Goal: Register for event/course

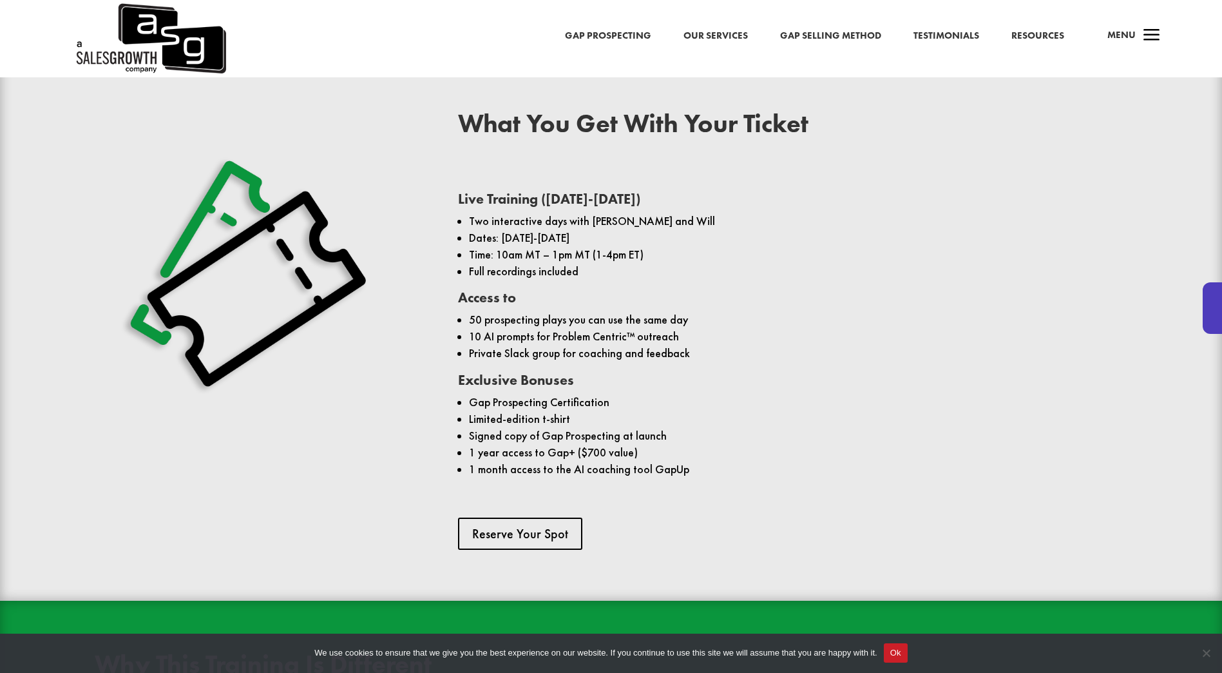
scroll to position [1031, 0]
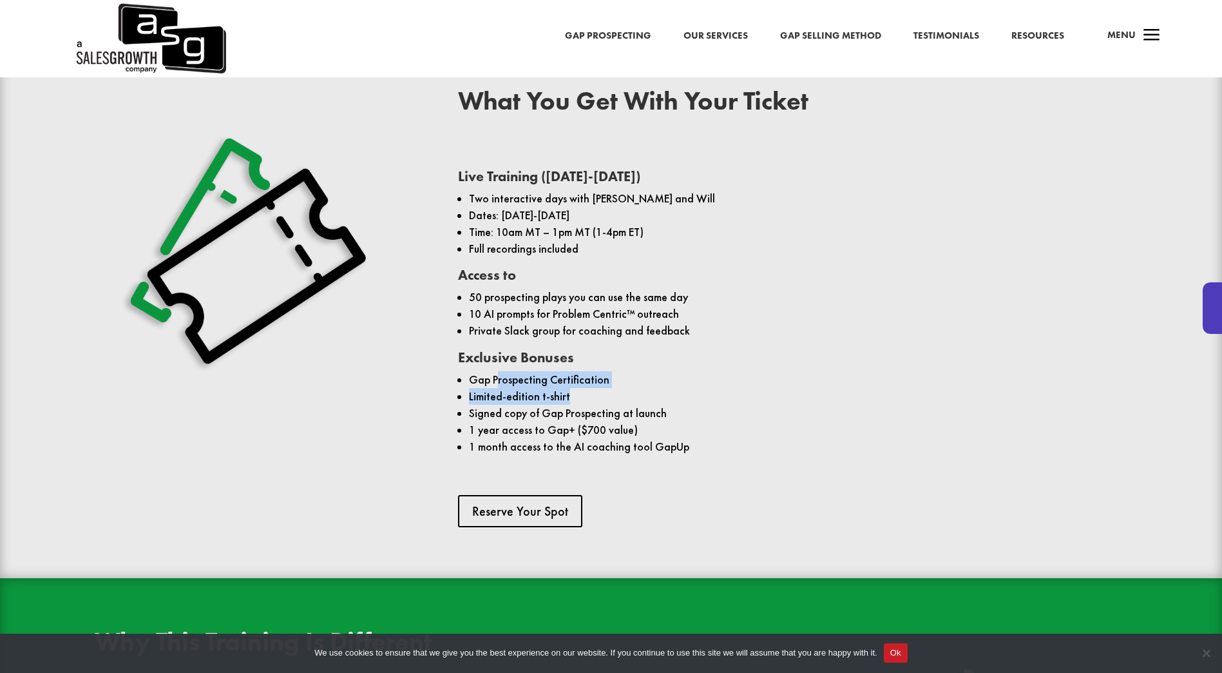
drag, startPoint x: 499, startPoint y: 360, endPoint x: 633, endPoint y: 384, distance: 135.5
click at [633, 384] on ul "Gap Prospecting Certification Limited-edition t-shirt Signed copy of Gap Prospe…" at bounding box center [792, 418] width 669 height 95
drag, startPoint x: 633, startPoint y: 384, endPoint x: 666, endPoint y: 387, distance: 33.0
click at [666, 388] on li "Limited-edition t-shirt" at bounding box center [798, 396] width 658 height 17
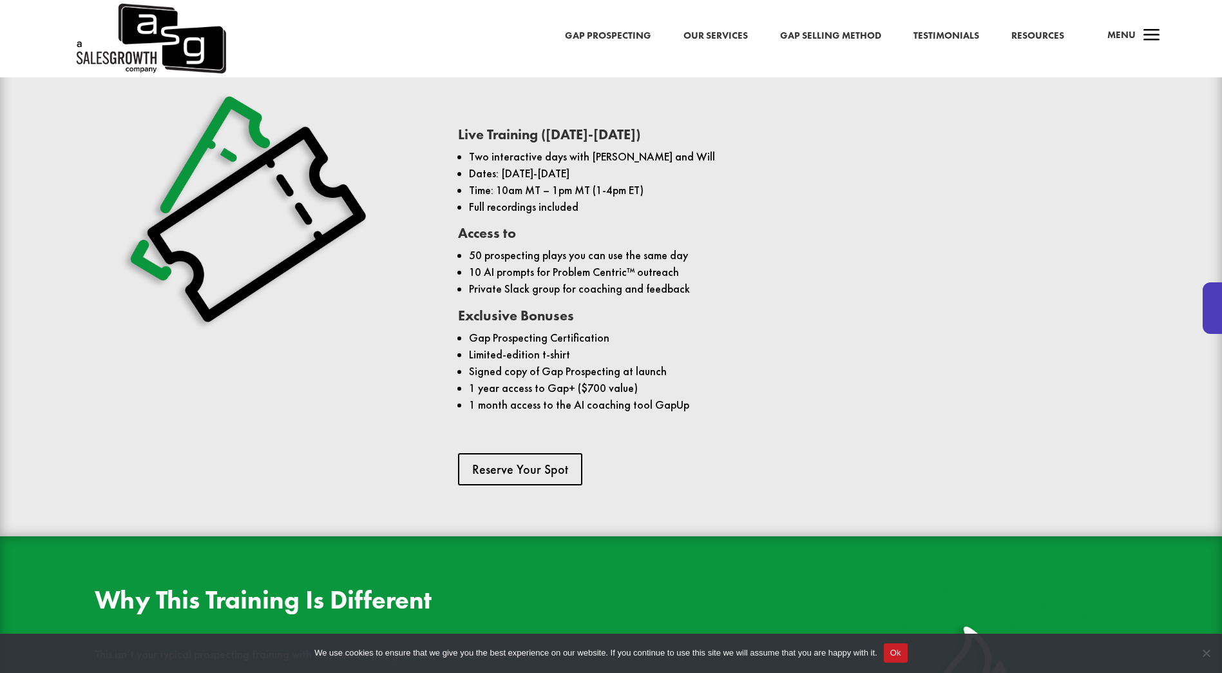
scroll to position [1095, 0]
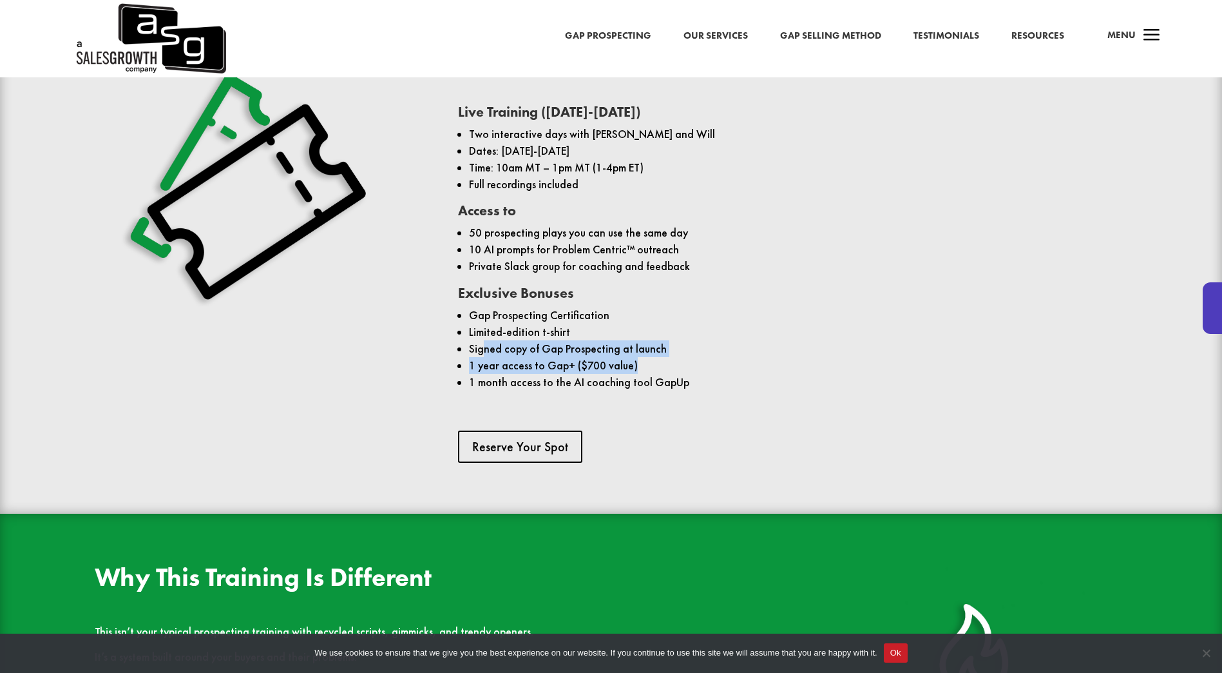
drag, startPoint x: 483, startPoint y: 338, endPoint x: 675, endPoint y: 345, distance: 191.5
click at [675, 345] on ul "Gap Prospecting Certification Limited-edition t-shirt Signed copy of Gap Prospe…" at bounding box center [792, 354] width 669 height 95
drag, startPoint x: 675, startPoint y: 345, endPoint x: 531, endPoint y: 351, distance: 143.8
click at [531, 357] on li "1 year access to Gap+ ($700 value)" at bounding box center [798, 365] width 658 height 17
drag, startPoint x: 495, startPoint y: 347, endPoint x: 635, endPoint y: 350, distance: 139.9
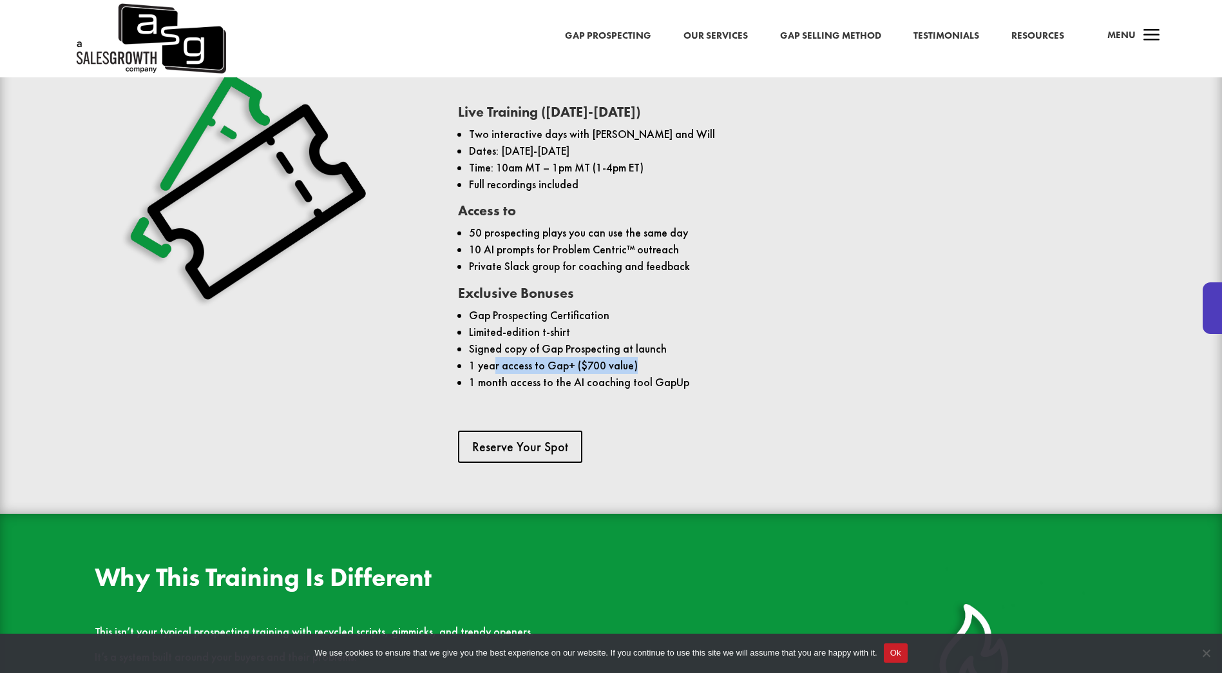
click at [635, 357] on li "1 year access to Gap+ ($700 value)" at bounding box center [798, 365] width 658 height 17
drag, startPoint x: 635, startPoint y: 350, endPoint x: 577, endPoint y: 357, distance: 59.0
click at [577, 357] on li "1 year access to Gap+ ($700 value)" at bounding box center [798, 365] width 658 height 17
drag, startPoint x: 676, startPoint y: 369, endPoint x: 644, endPoint y: 366, distance: 32.3
click at [644, 374] on li "1 month access to the AI coaching tool GapUp" at bounding box center [798, 382] width 658 height 17
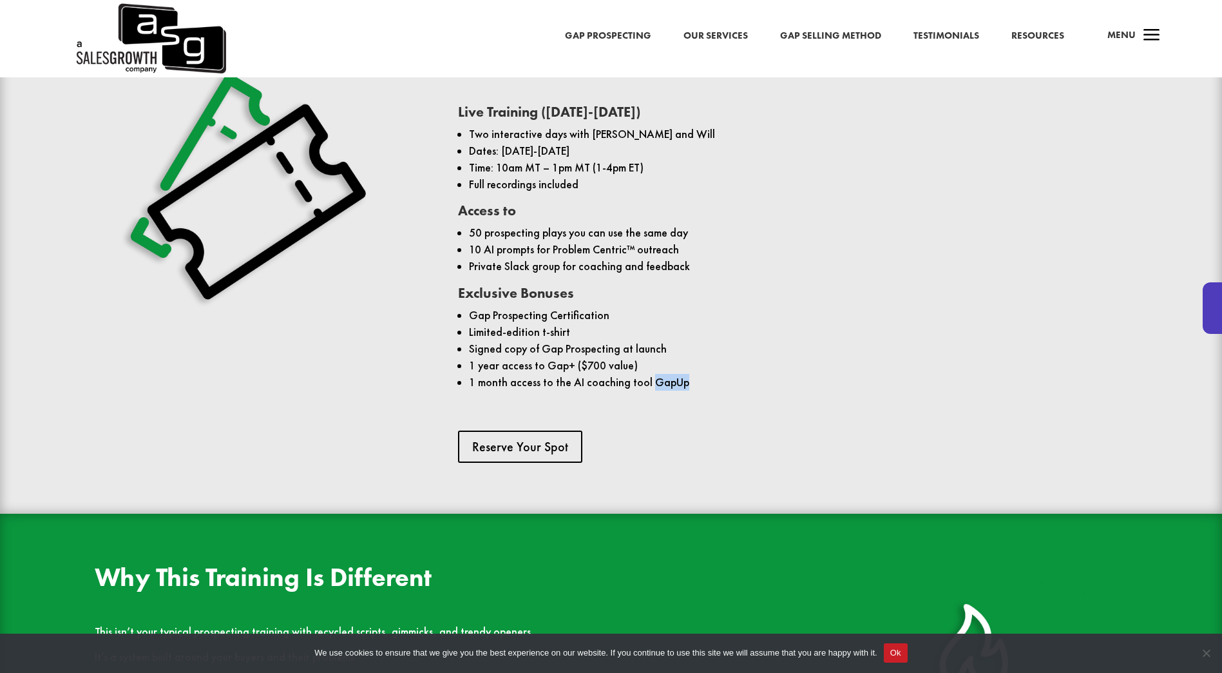
drag, startPoint x: 644, startPoint y: 366, endPoint x: 651, endPoint y: 366, distance: 7.1
click at [529, 430] on link "Reserve Your Spot" at bounding box center [524, 446] width 133 height 32
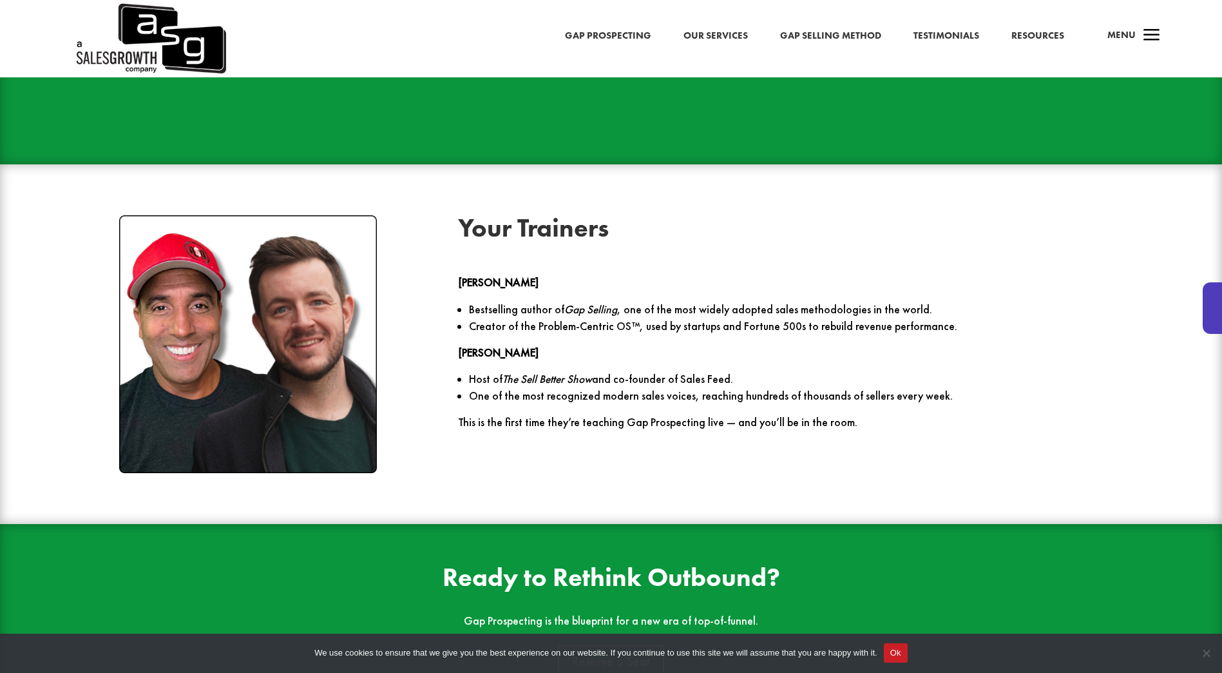
scroll to position [1868, 0]
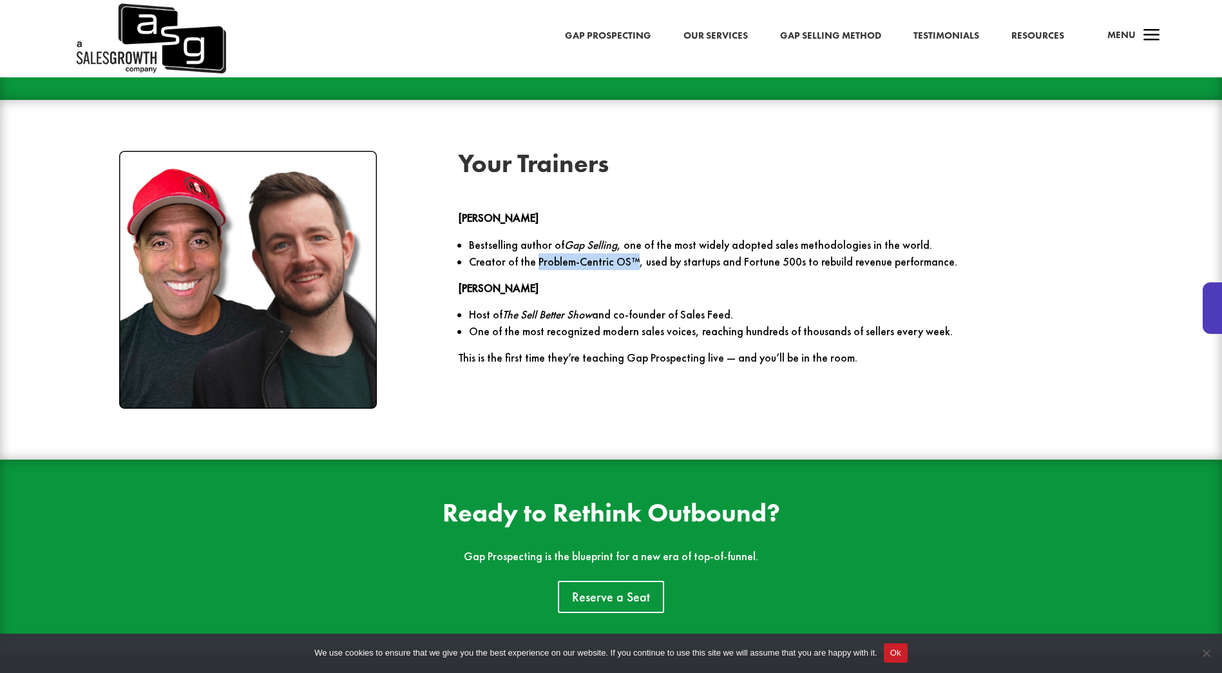
drag, startPoint x: 534, startPoint y: 250, endPoint x: 633, endPoint y: 247, distance: 98.6
click at [633, 253] on p "Creator of the Problem-Centric OS™, used by startups and Fortune 500s to rebuil…" at bounding box center [798, 261] width 658 height 17
drag, startPoint x: 633, startPoint y: 247, endPoint x: 621, endPoint y: 249, distance: 11.7
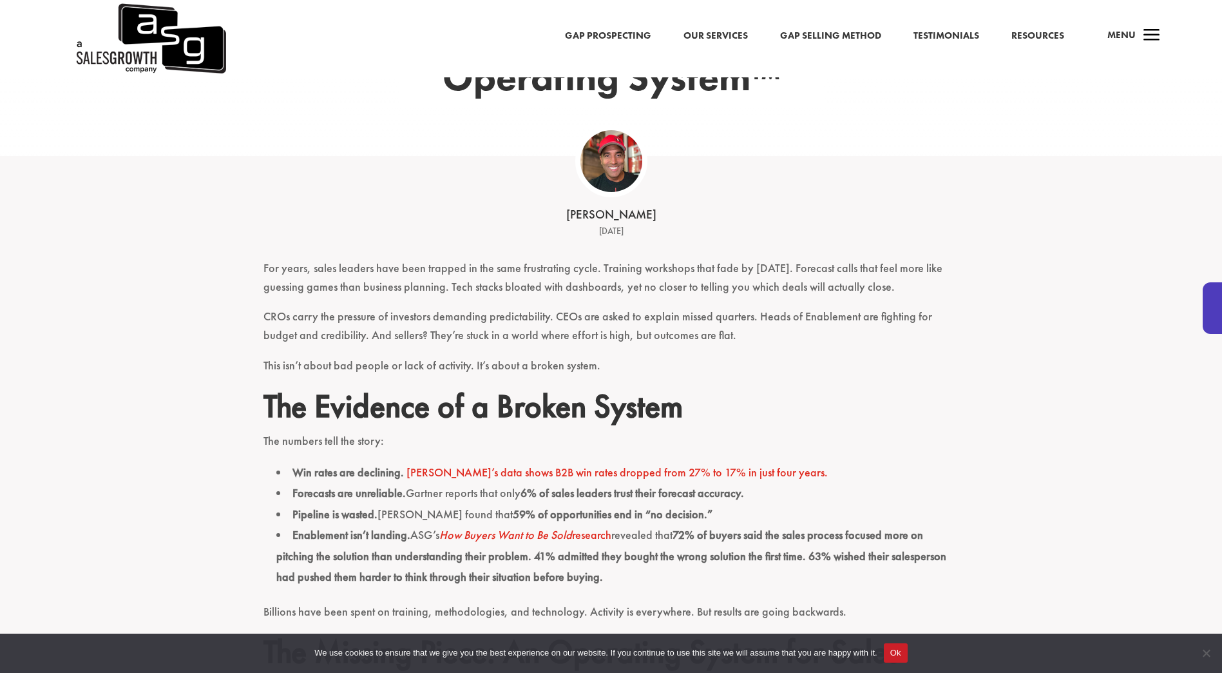
scroll to position [129, 0]
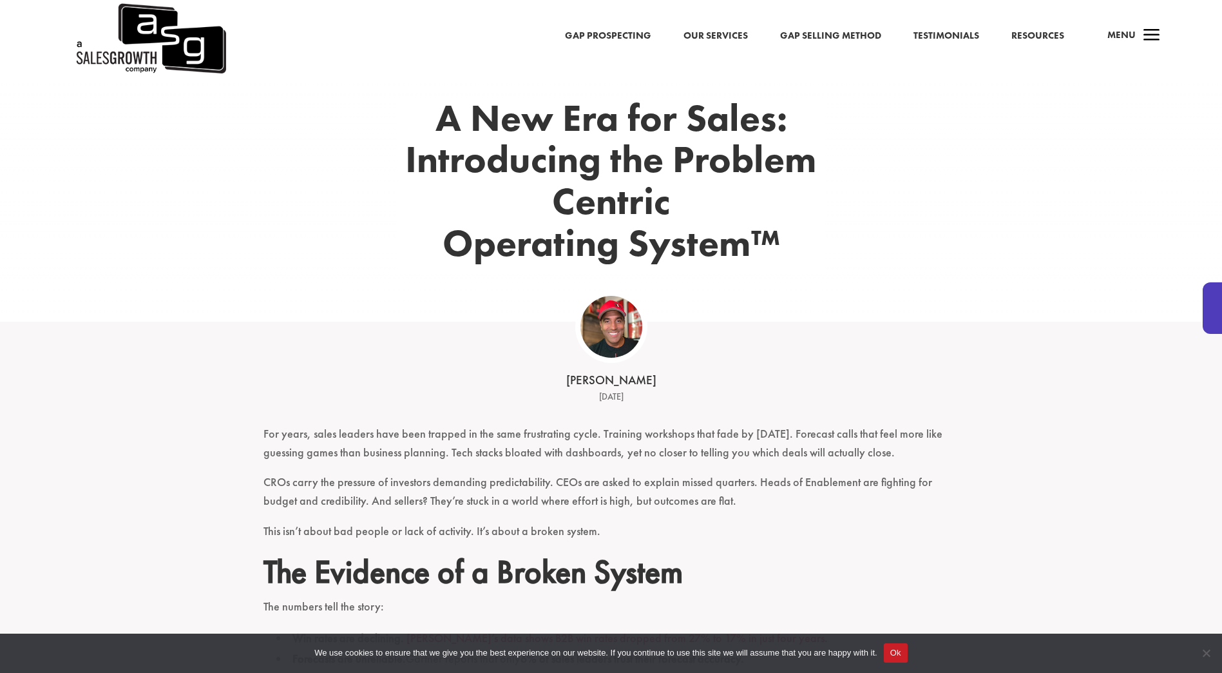
click at [604, 37] on link "Gap Prospecting" at bounding box center [608, 36] width 86 height 17
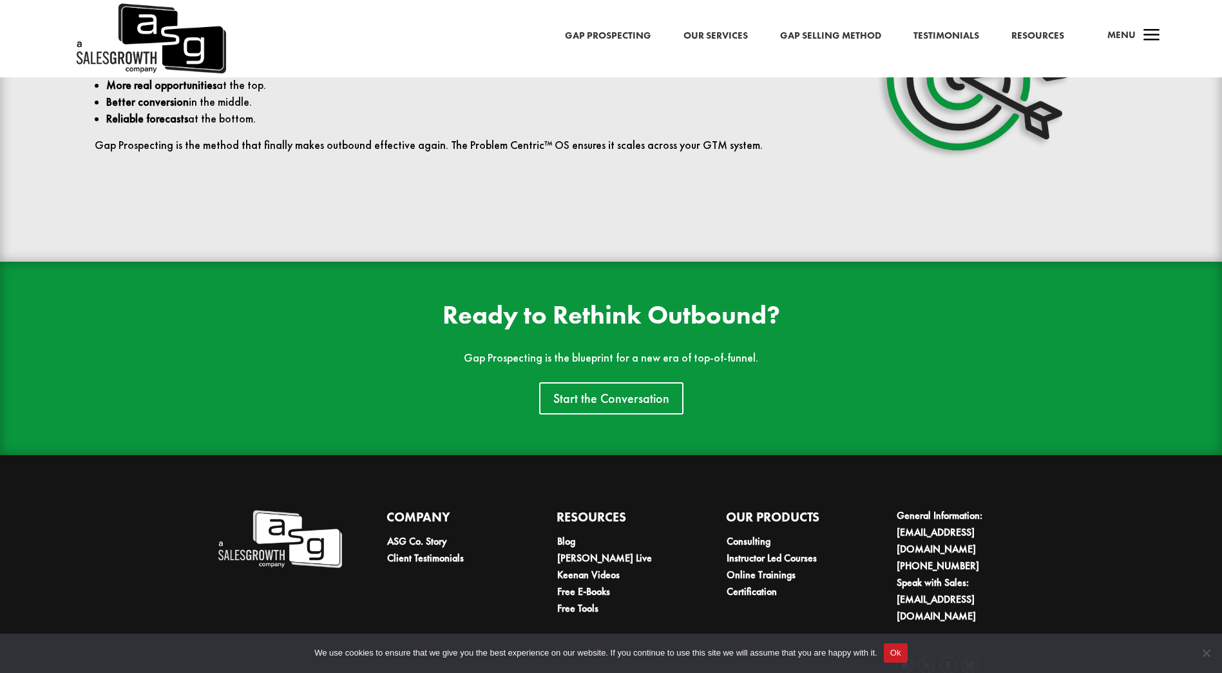
scroll to position [3057, 0]
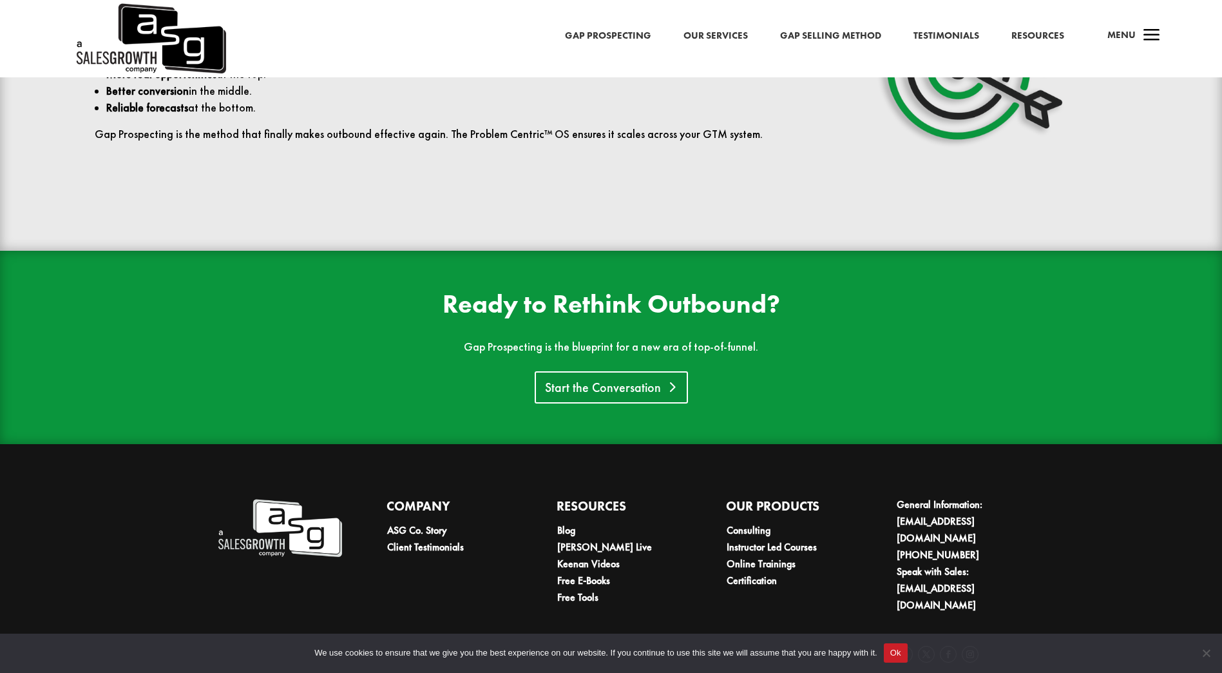
click at [575, 374] on link "Start the Conversation" at bounding box center [611, 387] width 153 height 32
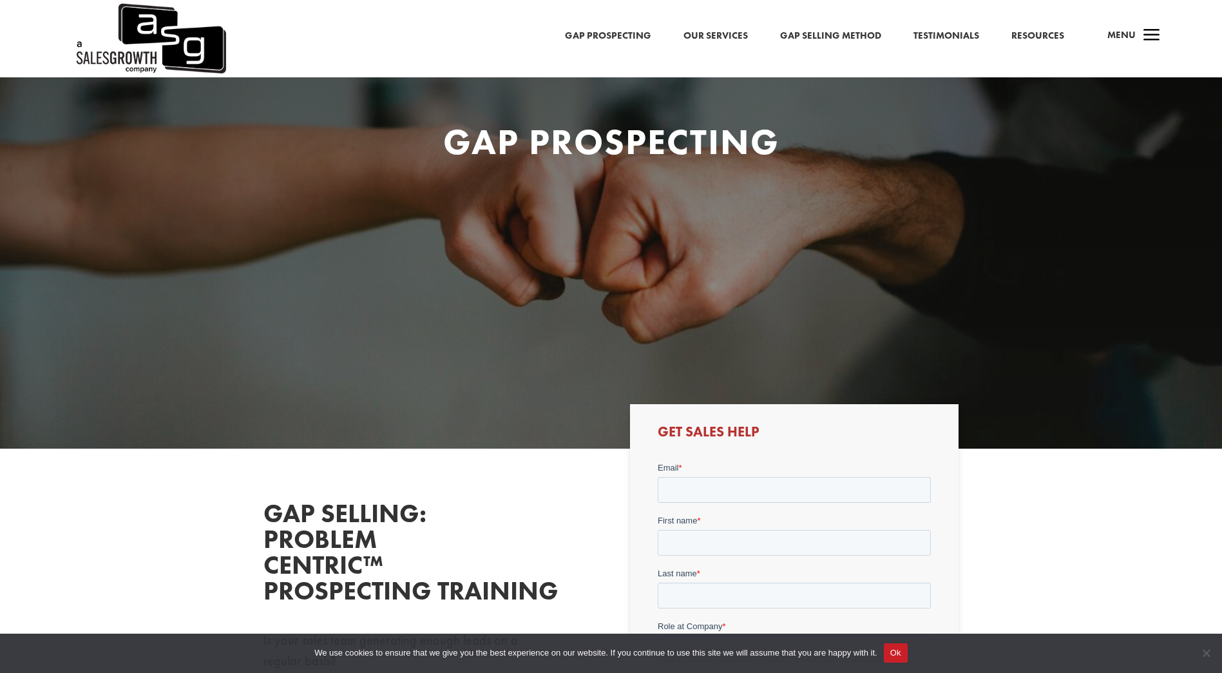
scroll to position [391, 0]
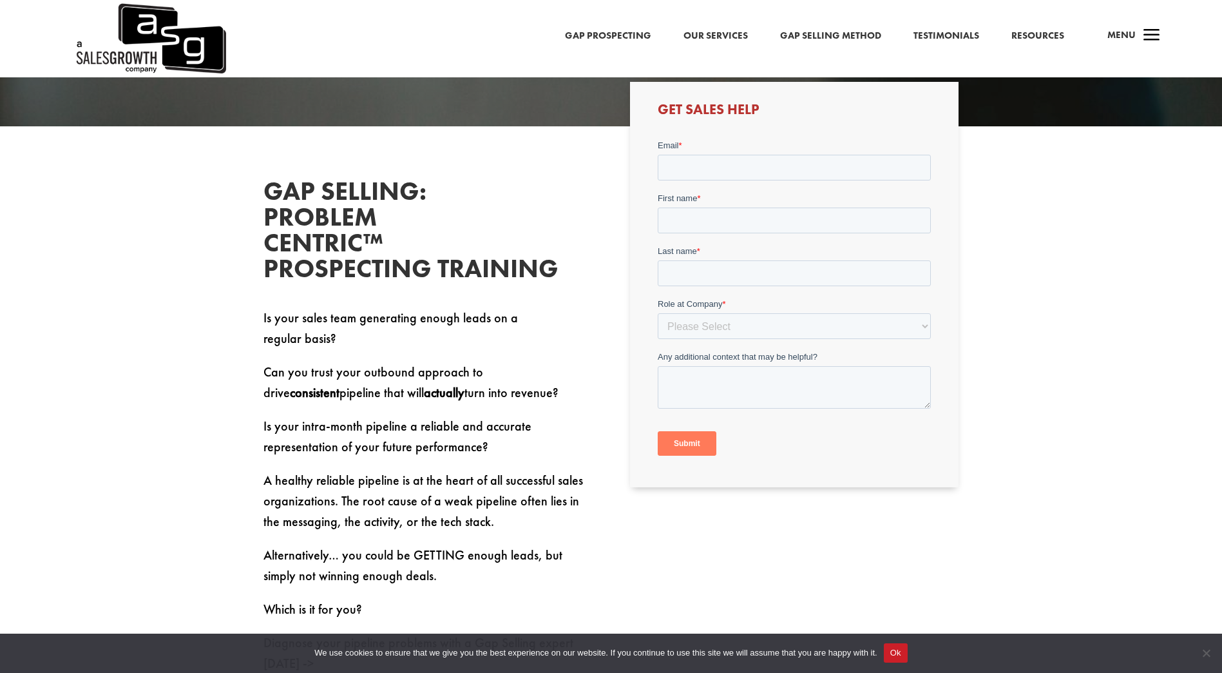
click at [1041, 43] on link "Resources" at bounding box center [1038, 36] width 53 height 17
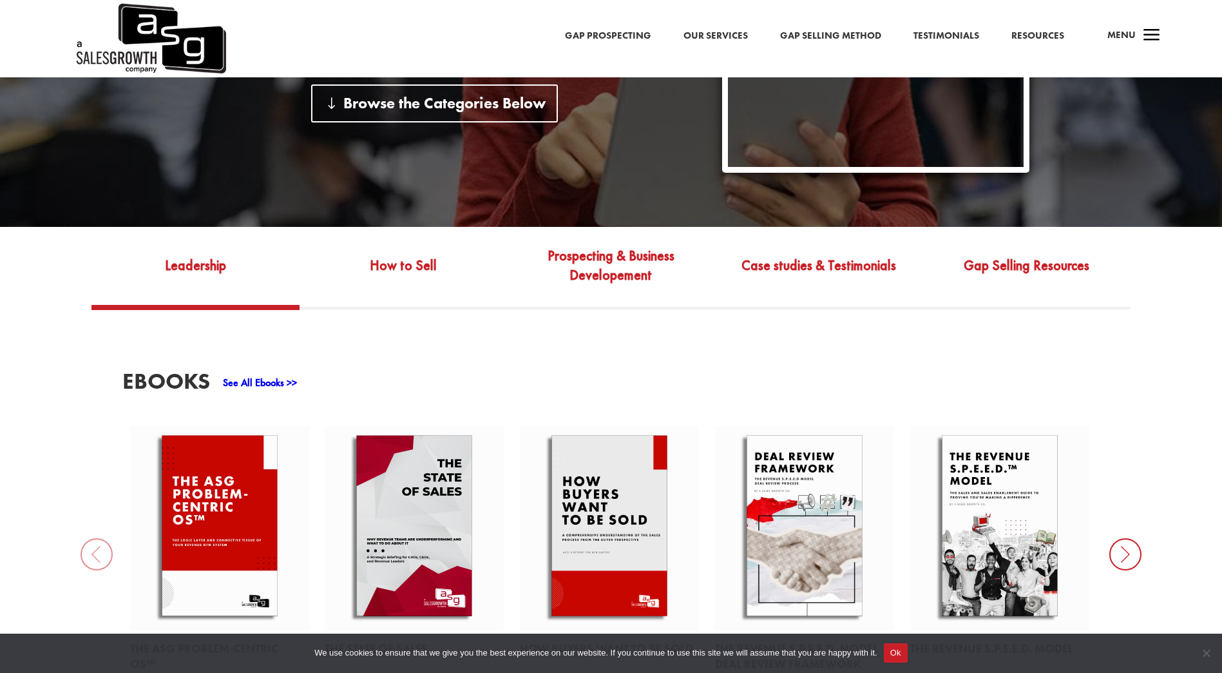
scroll to position [387, 0]
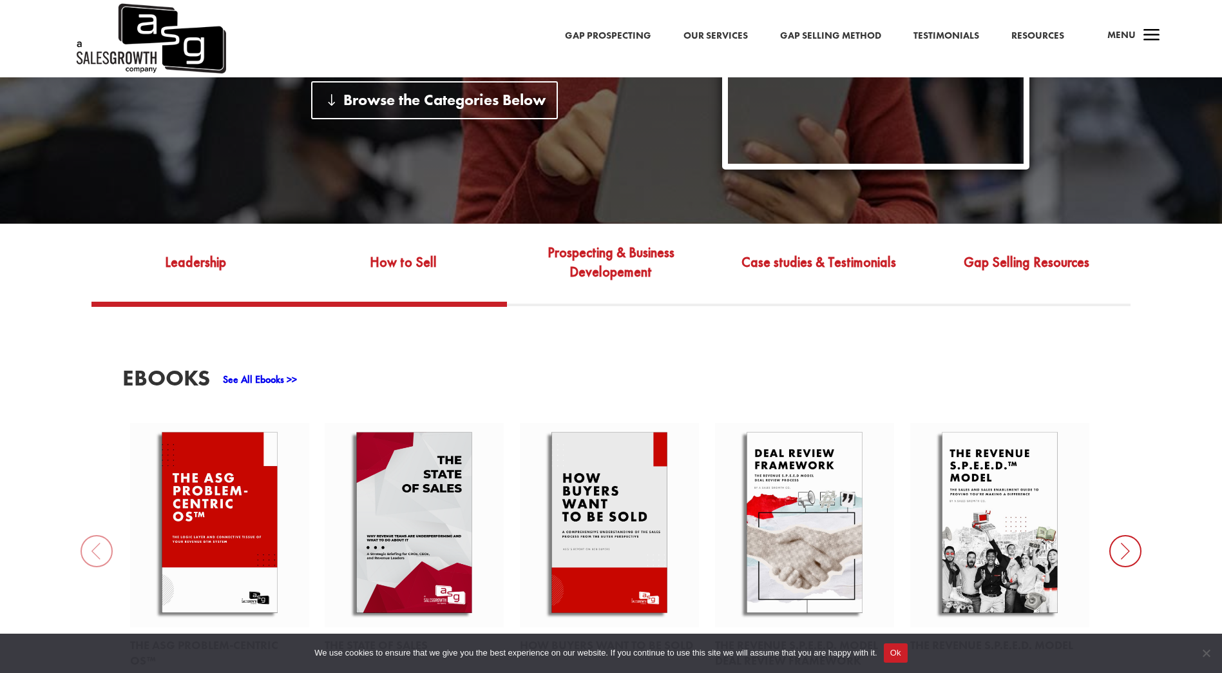
click at [417, 277] on link "How to Sell" at bounding box center [403, 271] width 207 height 61
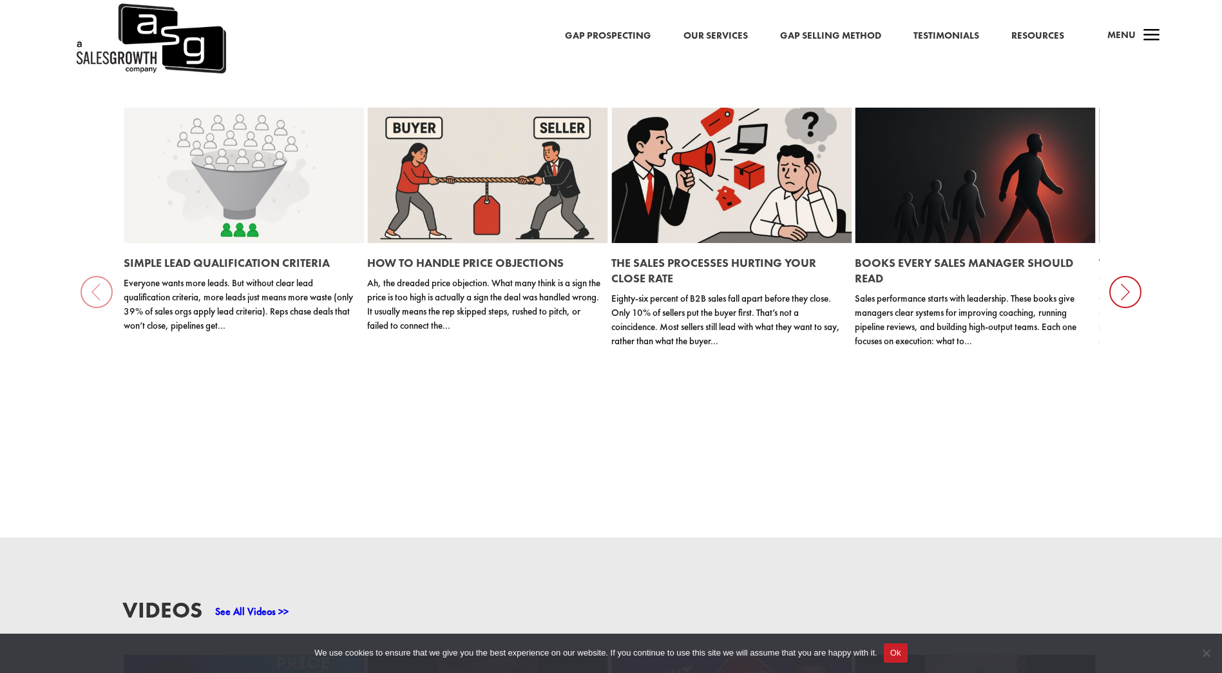
scroll to position [1482, 0]
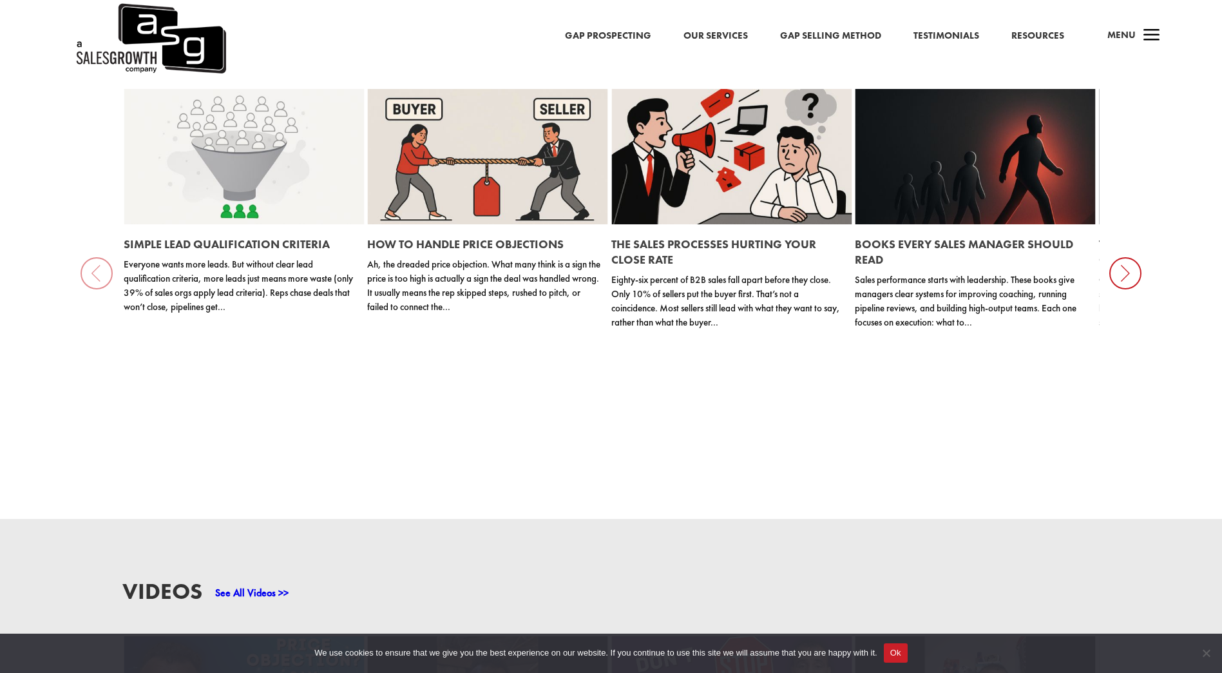
click at [1041, 40] on link "Resources" at bounding box center [1038, 36] width 53 height 17
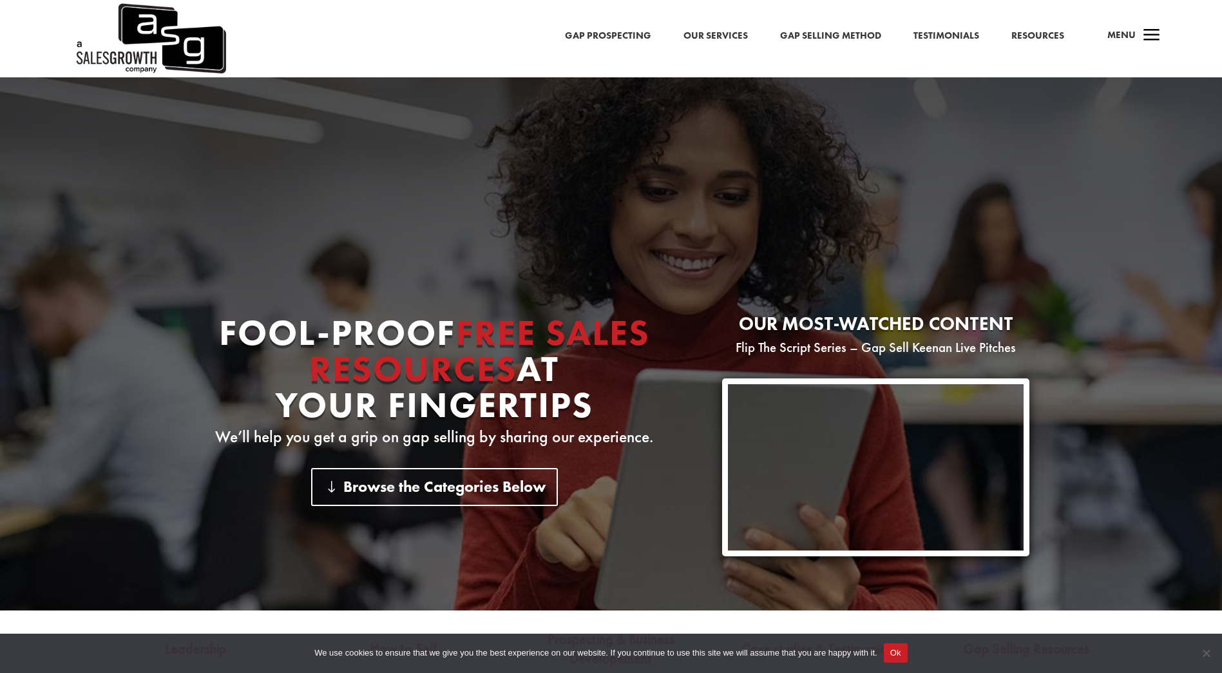
click at [1118, 43] on h4 "Menu" at bounding box center [1122, 38] width 28 height 31
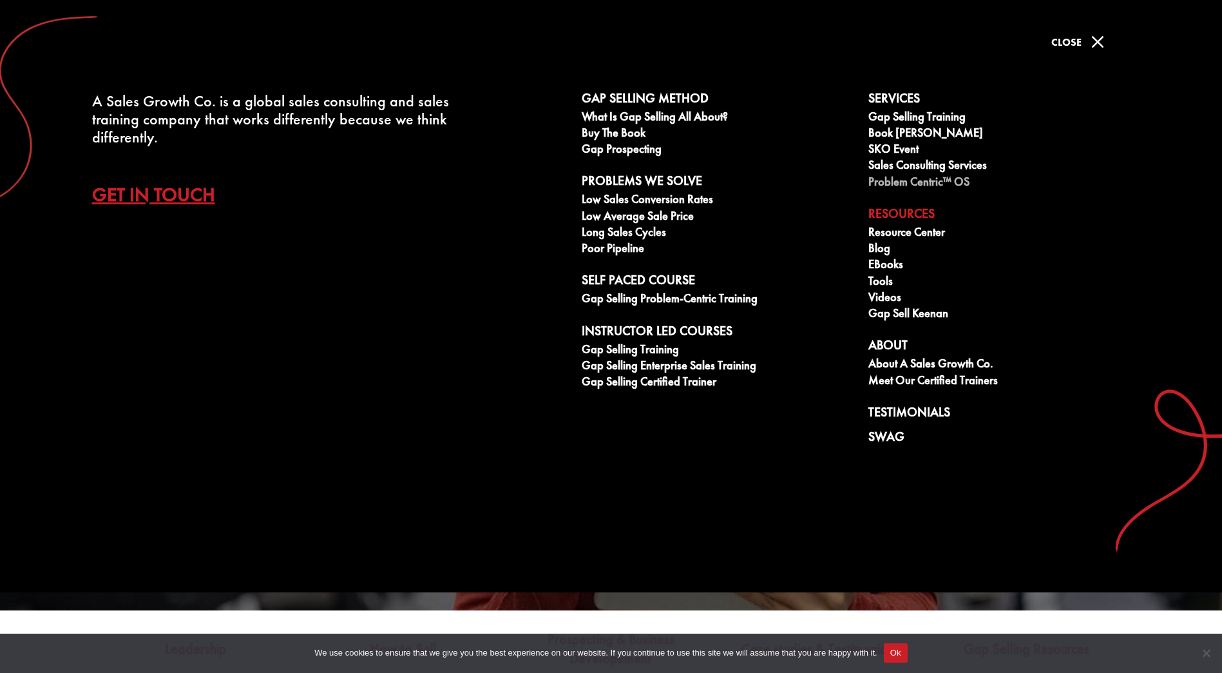
click at [917, 178] on link "Problem Centric™ OS" at bounding box center [1004, 183] width 273 height 16
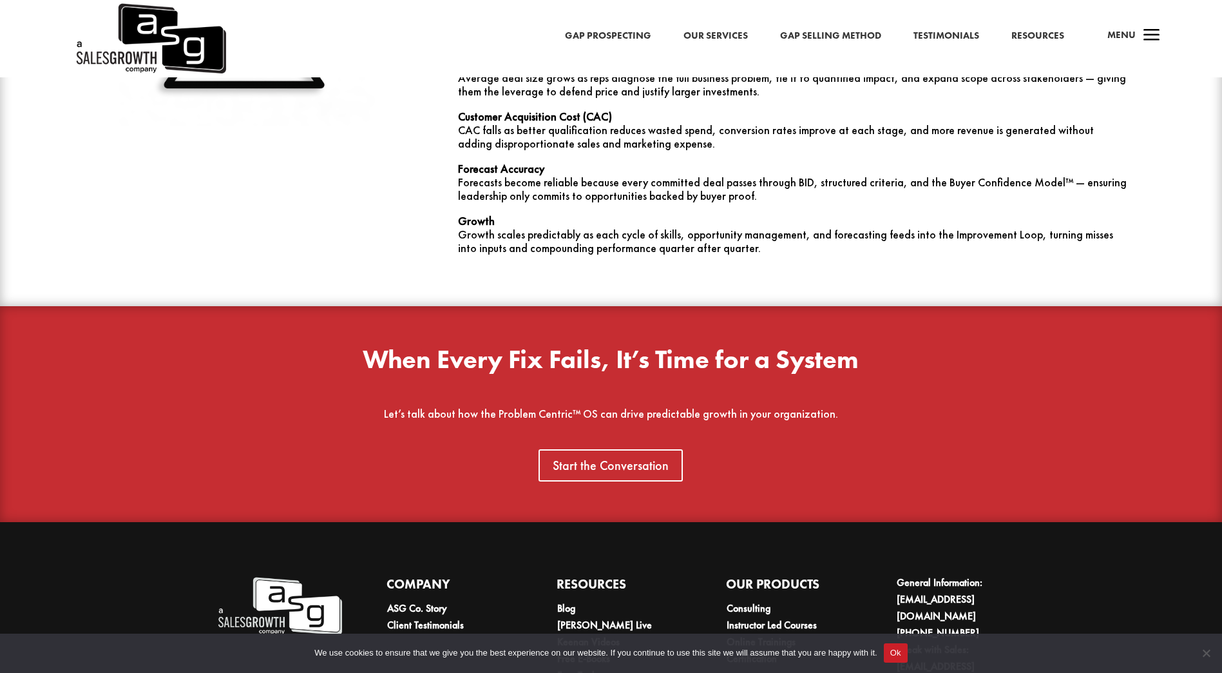
scroll to position [4117, 0]
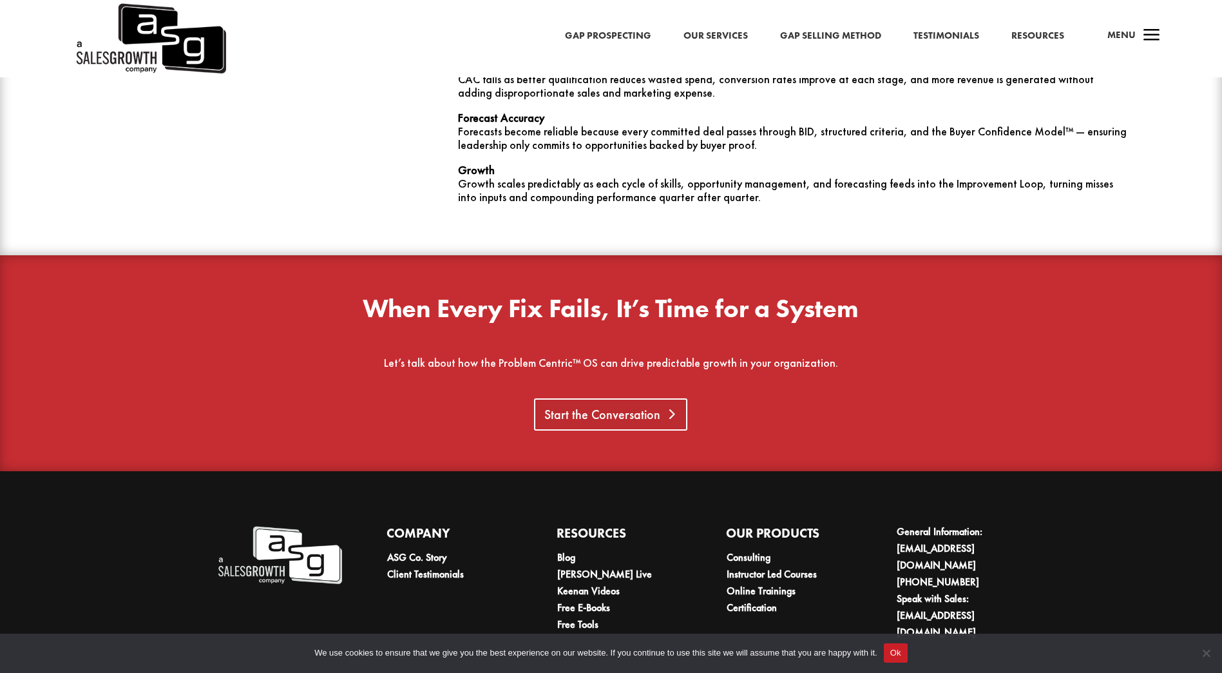
click at [642, 398] on link "Start the Conversation" at bounding box center [610, 414] width 153 height 32
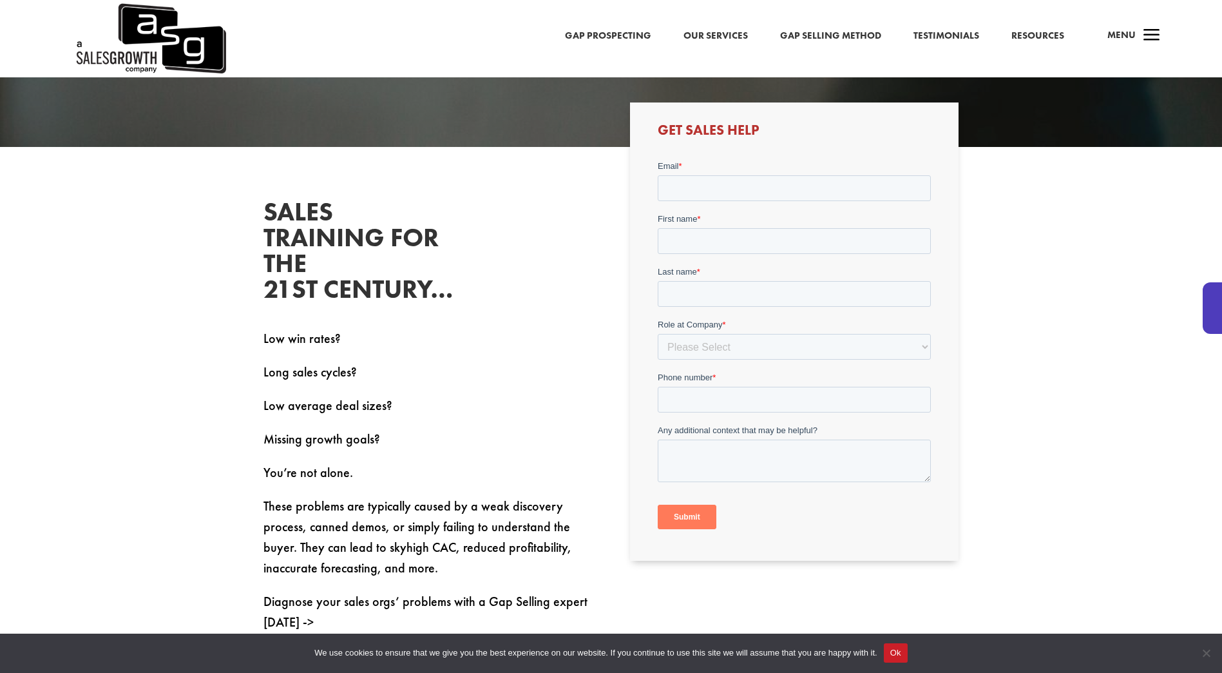
scroll to position [387, 0]
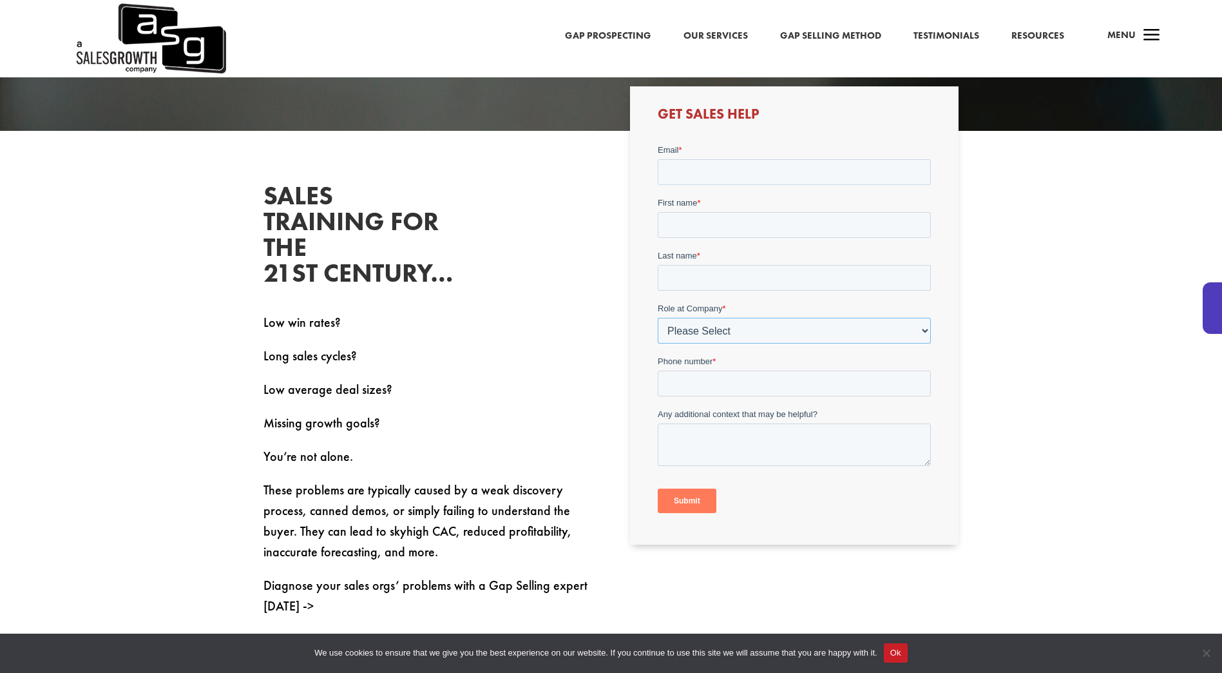
click at [698, 332] on select "Please Select C-Level (CRO, CSO, etc) Senior Leadership (VP of Sales, VP of Ena…" at bounding box center [794, 330] width 273 height 26
click at [573, 343] on p "Low win rates?" at bounding box center [428, 329] width 329 height 34
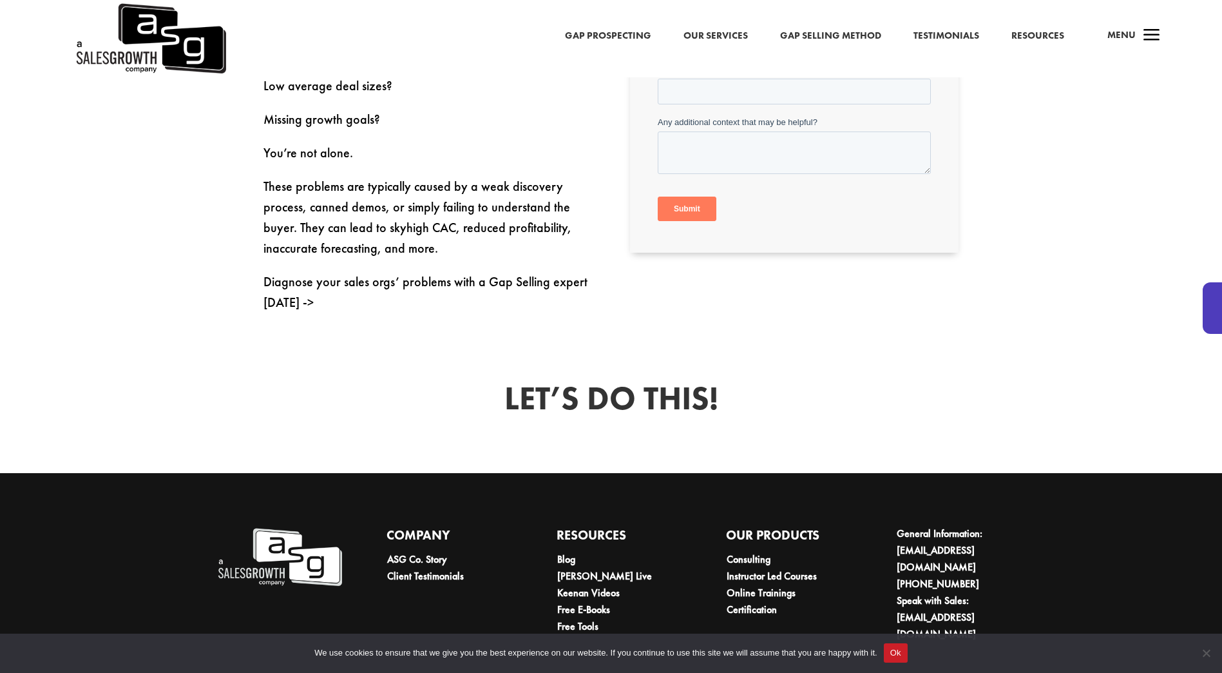
scroll to position [736, 0]
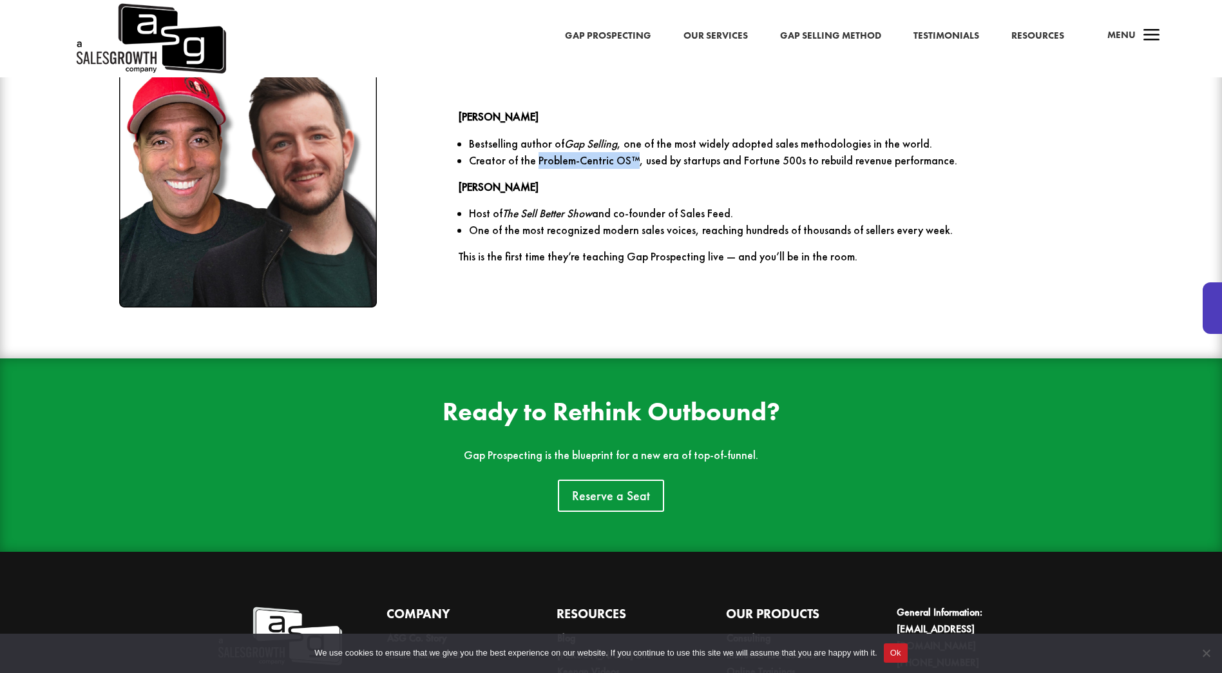
scroll to position [2078, 0]
